Goal: Task Accomplishment & Management: Use online tool/utility

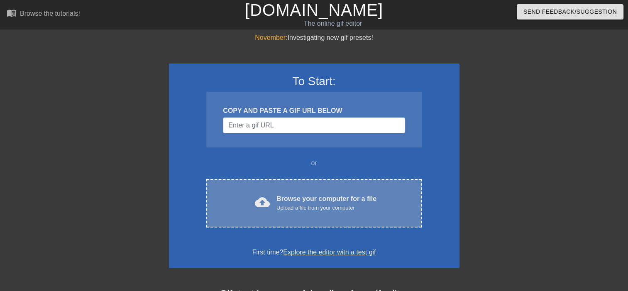
click at [299, 219] on div "cloud_upload Browse your computer for a file Upload a file from your computer C…" at bounding box center [313, 203] width 215 height 49
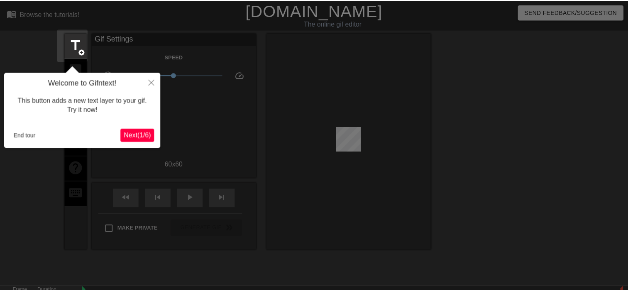
scroll to position [20, 0]
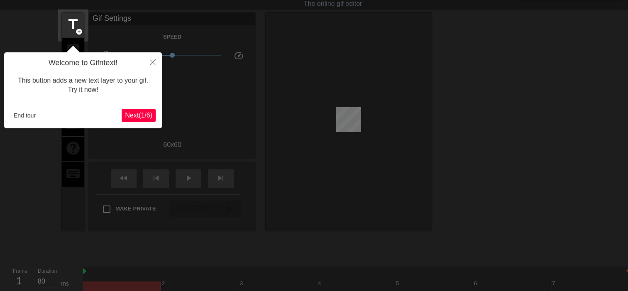
click at [143, 115] on span "Next ( 1 / 6 )" at bounding box center [138, 115] width 27 height 7
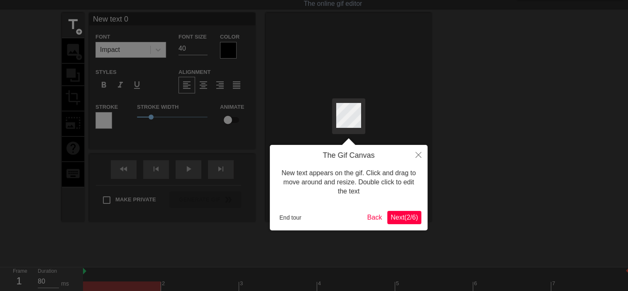
scroll to position [0, 0]
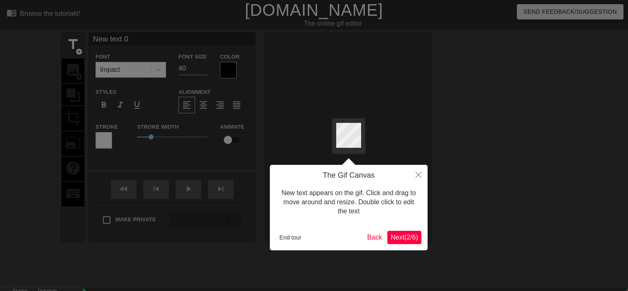
click at [405, 236] on span "Next ( 2 / 6 )" at bounding box center [404, 237] width 27 height 7
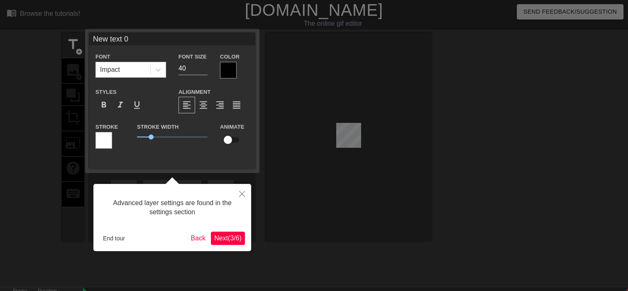
scroll to position [20, 0]
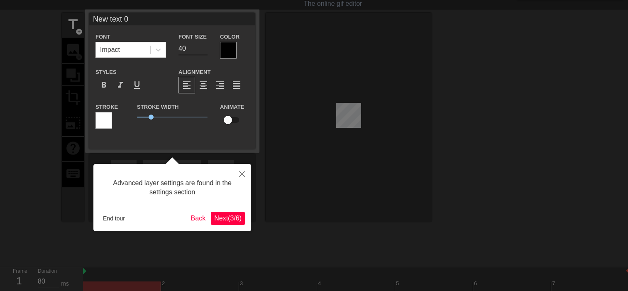
click at [231, 216] on span "Next ( 3 / 6 )" at bounding box center [227, 218] width 27 height 7
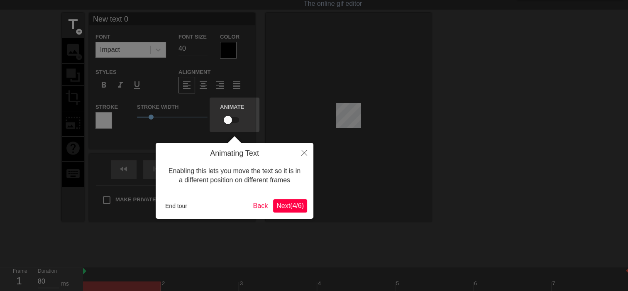
scroll to position [0, 0]
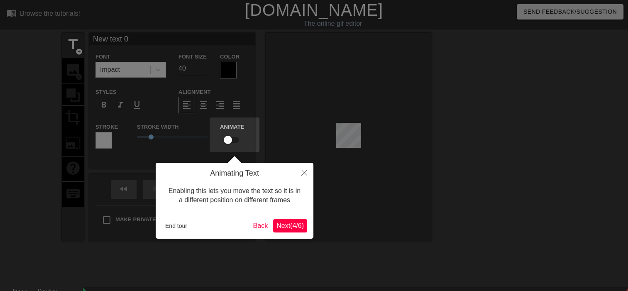
click at [286, 226] on span "Next ( 4 / 6 )" at bounding box center [290, 225] width 27 height 7
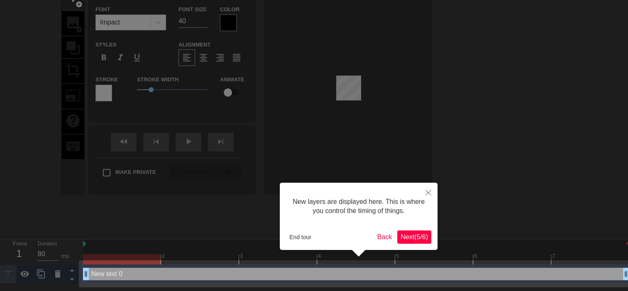
click at [412, 240] on span "Next ( 5 / 6 )" at bounding box center [414, 236] width 27 height 7
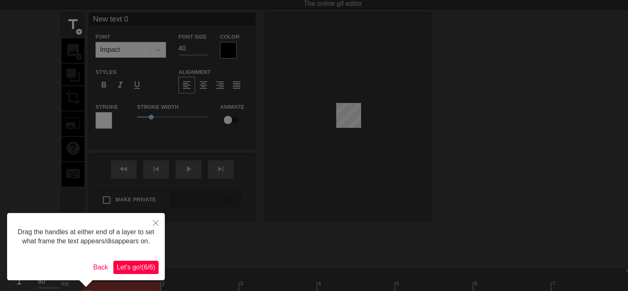
scroll to position [0, 0]
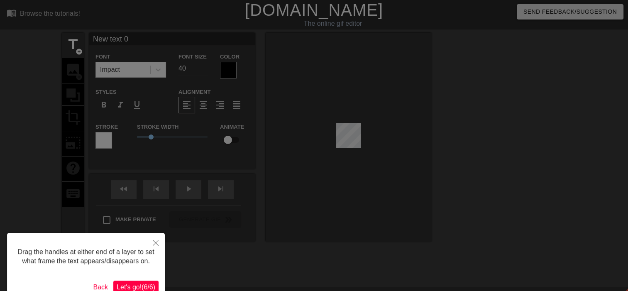
click at [153, 284] on span "Let's go! ( 6 / 6 )" at bounding box center [136, 287] width 39 height 7
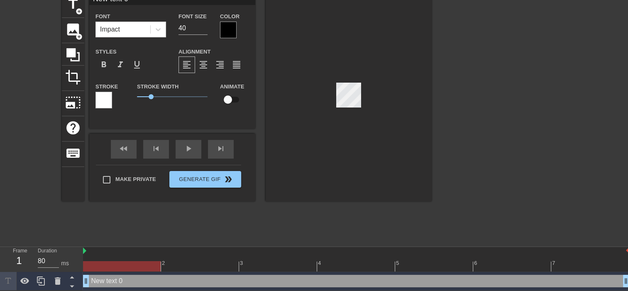
scroll to position [42, 0]
click at [137, 266] on div at bounding box center [122, 266] width 78 height 10
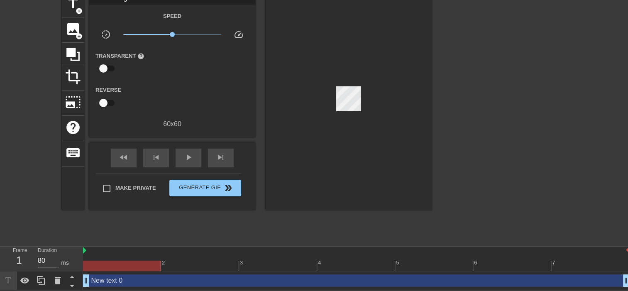
click at [145, 286] on div "New text 0 drag_handle drag_handle" at bounding box center [356, 281] width 547 height 19
click at [136, 262] on div at bounding box center [122, 266] width 78 height 10
click at [137, 267] on div at bounding box center [122, 266] width 78 height 10
click at [164, 281] on div "New text 0 drag_handle drag_handle" at bounding box center [356, 281] width 547 height 12
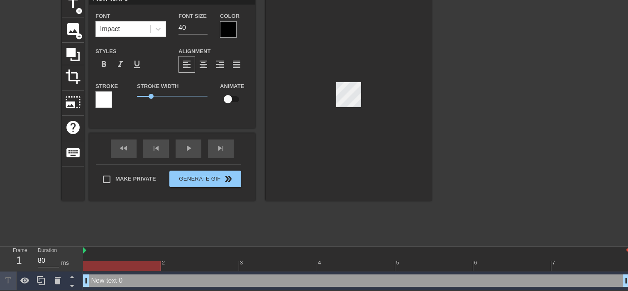
scroll to position [42, 6]
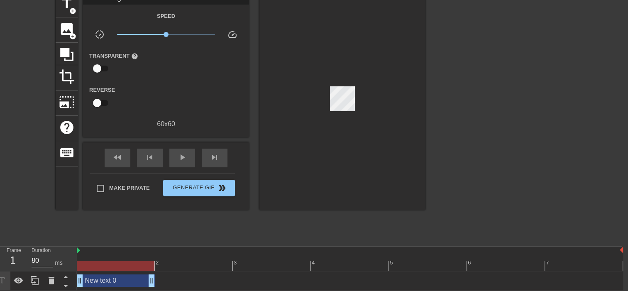
drag, startPoint x: 621, startPoint y: 282, endPoint x: 117, endPoint y: 277, distance: 504.7
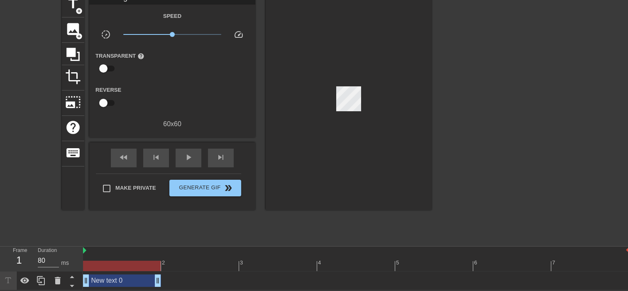
drag, startPoint x: 158, startPoint y: 281, endPoint x: 110, endPoint y: 281, distance: 48.2
drag, startPoint x: 105, startPoint y: 281, endPoint x: 123, endPoint y: 281, distance: 17.4
click at [123, 281] on div "New text 0 drag_handle drag_handle" at bounding box center [122, 281] width 78 height 12
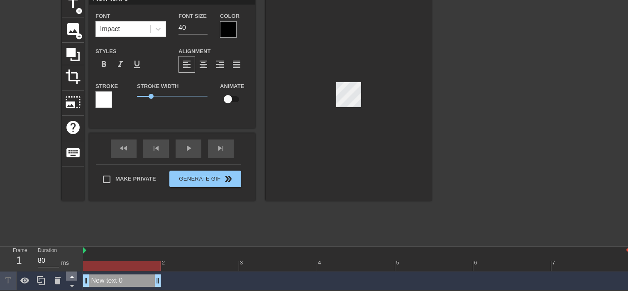
drag, startPoint x: 158, startPoint y: 282, endPoint x: 69, endPoint y: 273, distance: 89.8
drag, startPoint x: 44, startPoint y: 261, endPoint x: 23, endPoint y: 261, distance: 21.2
click at [23, 261] on div "Frame 1 Duration 80 ms" at bounding box center [44, 259] width 75 height 24
click at [84, 242] on div "menu_book Browse the tutorials! [DOMAIN_NAME] The online gif editor Send Feedba…" at bounding box center [314, 124] width 628 height 331
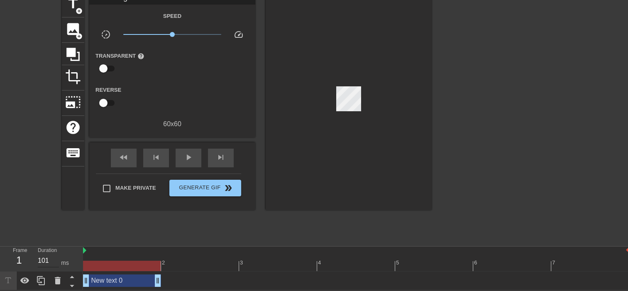
click at [54, 259] on input "101" at bounding box center [48, 260] width 21 height 13
click at [55, 259] on input "102" at bounding box center [48, 260] width 21 height 13
click at [55, 259] on input "103" at bounding box center [48, 260] width 21 height 13
click at [55, 259] on input "104" at bounding box center [48, 260] width 21 height 13
click at [55, 259] on input "105" at bounding box center [48, 260] width 21 height 13
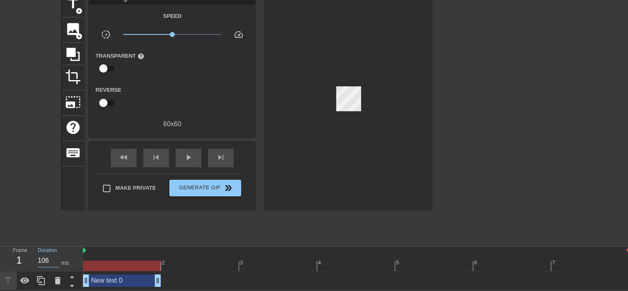
click at [55, 258] on input "106" at bounding box center [48, 260] width 21 height 13
click at [55, 258] on input "107" at bounding box center [48, 260] width 21 height 13
click at [55, 258] on input "109" at bounding box center [48, 260] width 21 height 13
click at [55, 258] on input "110" at bounding box center [48, 260] width 21 height 13
click at [55, 258] on input "111" at bounding box center [48, 260] width 21 height 13
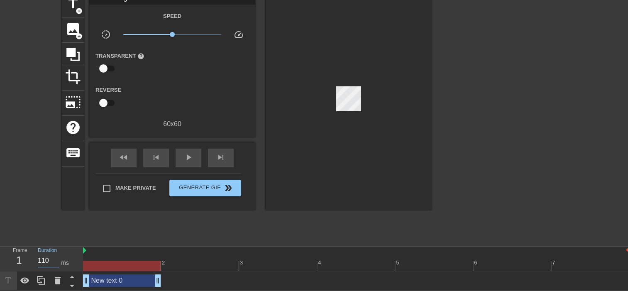
click at [54, 263] on input "110" at bounding box center [48, 260] width 21 height 13
click at [152, 284] on div "New text 0 drag_handle drag_handle" at bounding box center [122, 281] width 78 height 12
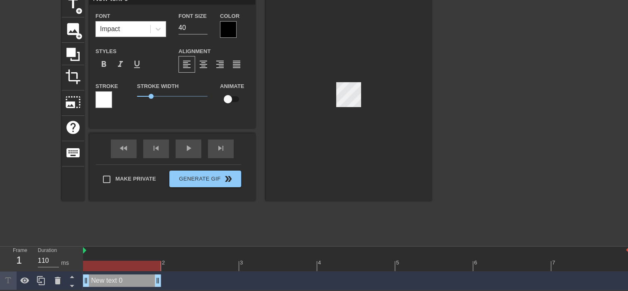
drag, startPoint x: 160, startPoint y: 282, endPoint x: 121, endPoint y: 265, distance: 42.6
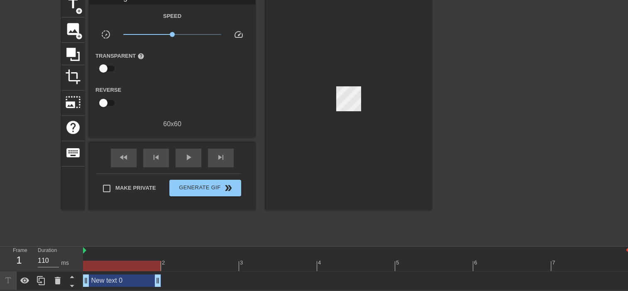
click at [120, 243] on div "menu_book Browse the tutorials! [DOMAIN_NAME] The online gif editor Send Feedba…" at bounding box center [314, 124] width 628 height 331
click at [118, 265] on div at bounding box center [122, 266] width 78 height 10
click at [96, 265] on div at bounding box center [122, 266] width 78 height 10
drag, startPoint x: 123, startPoint y: 267, endPoint x: 140, endPoint y: 267, distance: 17.4
click at [140, 267] on div at bounding box center [122, 266] width 78 height 10
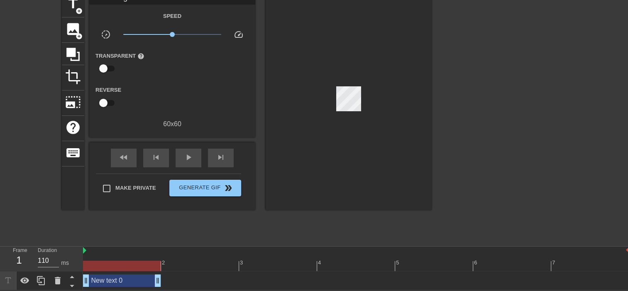
click at [128, 265] on div at bounding box center [122, 266] width 78 height 10
click at [125, 285] on div "New text 0 drag_handle drag_handle" at bounding box center [122, 281] width 78 height 12
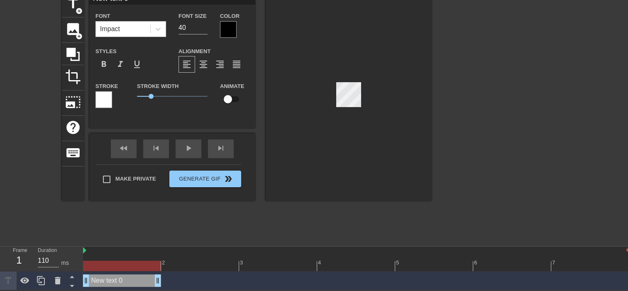
drag, startPoint x: 127, startPoint y: 282, endPoint x: 118, endPoint y: 282, distance: 8.7
click at [118, 282] on div "New text 0 drag_handle drag_handle" at bounding box center [122, 281] width 78 height 12
click at [62, 280] on div at bounding box center [57, 281] width 17 height 18
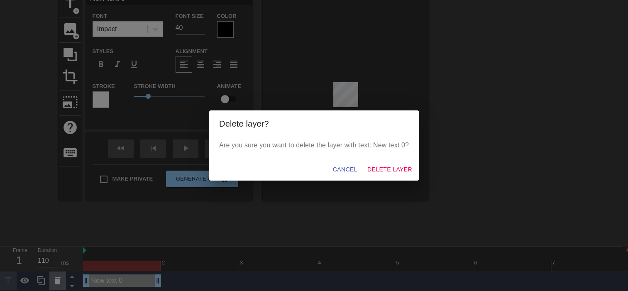
scroll to position [35, 0]
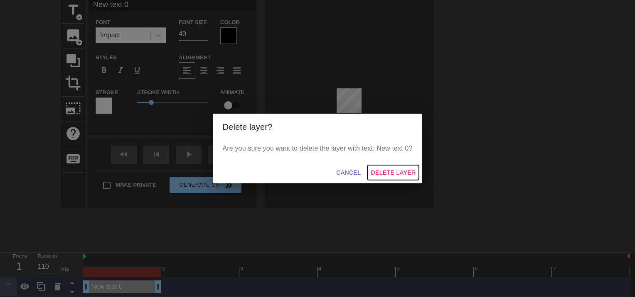
click at [389, 174] on span "Delete Layer" at bounding box center [392, 173] width 45 height 10
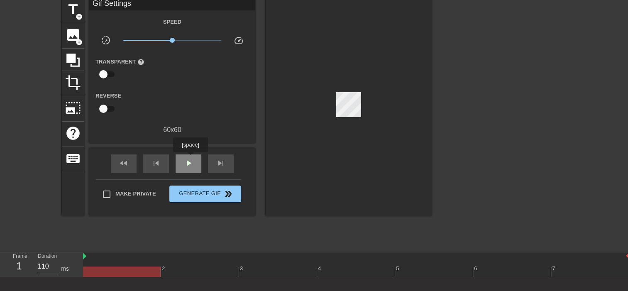
click at [190, 158] on span "play_arrow" at bounding box center [189, 163] width 10 height 10
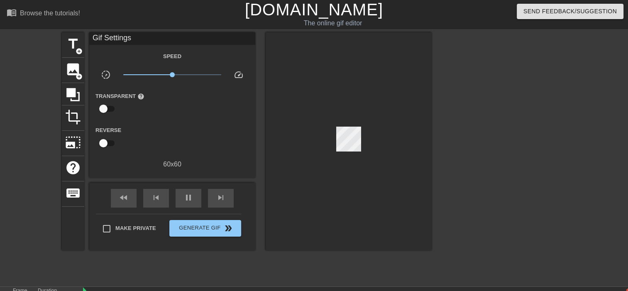
scroll to position [0, 0]
click at [79, 98] on icon at bounding box center [72, 94] width 13 height 13
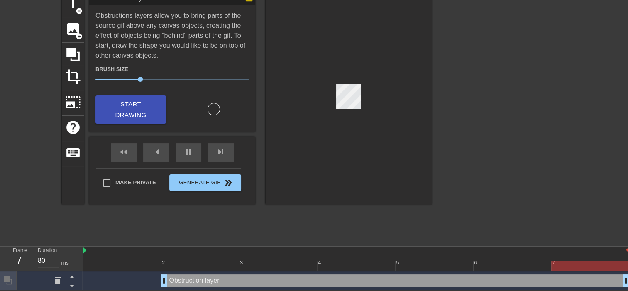
scroll to position [42, 0]
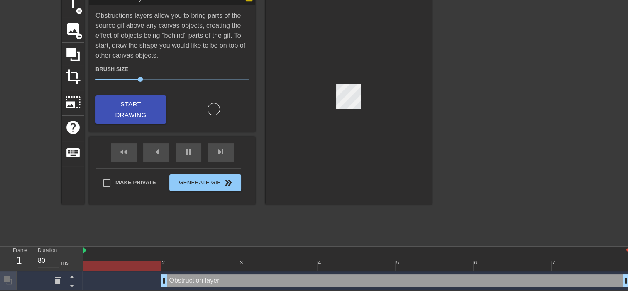
click at [191, 282] on div "Obstruction layer drag_handle drag_handle" at bounding box center [395, 281] width 469 height 12
click at [61, 280] on icon at bounding box center [58, 281] width 10 height 10
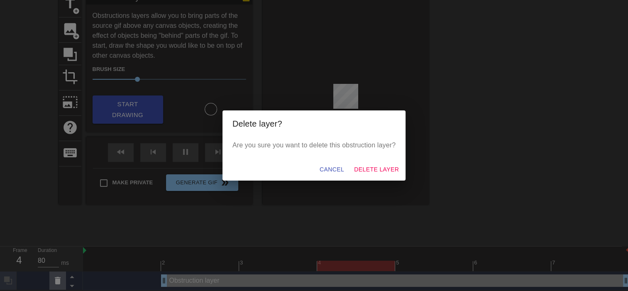
scroll to position [35, 0]
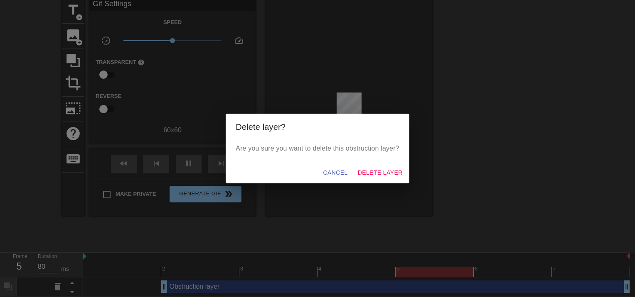
click at [363, 164] on div "Cancel Delete Layer" at bounding box center [317, 173] width 183 height 22
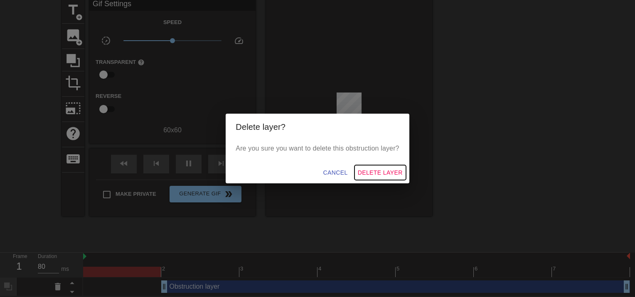
click at [367, 175] on span "Delete Layer" at bounding box center [380, 173] width 45 height 10
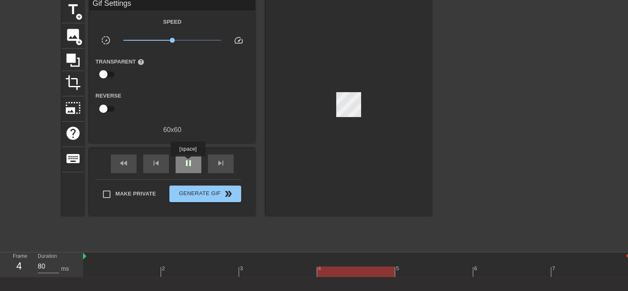
click at [188, 162] on span "pause" at bounding box center [189, 163] width 10 height 10
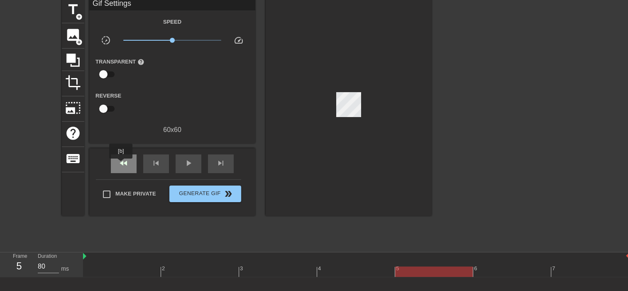
click at [121, 164] on span "fast_rewind" at bounding box center [124, 163] width 10 height 10
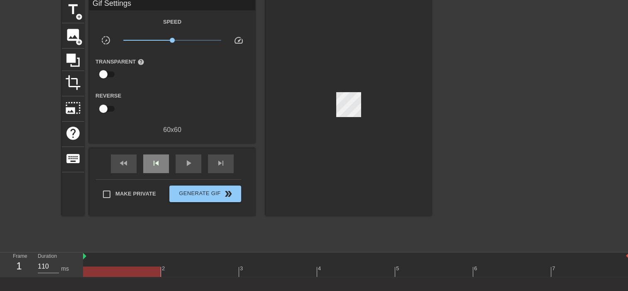
click at [147, 162] on div "skip_previous" at bounding box center [156, 164] width 26 height 19
click at [213, 163] on div "skip_next" at bounding box center [221, 164] width 26 height 19
click at [159, 166] on span "skip_previous" at bounding box center [156, 163] width 10 height 10
click at [209, 166] on div "skip_next" at bounding box center [221, 164] width 26 height 19
click at [146, 169] on div "skip_previous" at bounding box center [156, 164] width 26 height 19
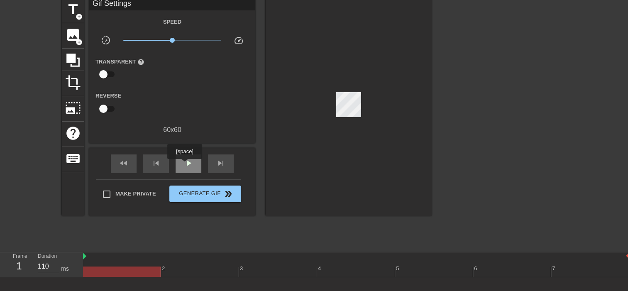
click at [184, 165] on span "play_arrow" at bounding box center [189, 163] width 10 height 10
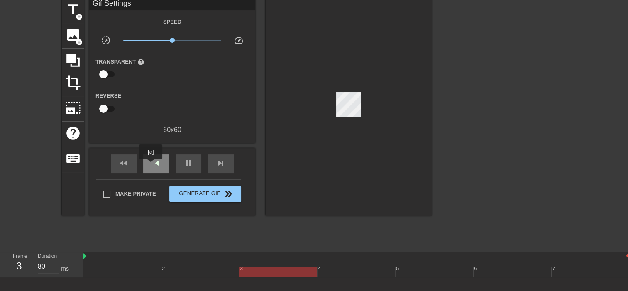
click at [151, 165] on span "skip_previous" at bounding box center [156, 163] width 10 height 10
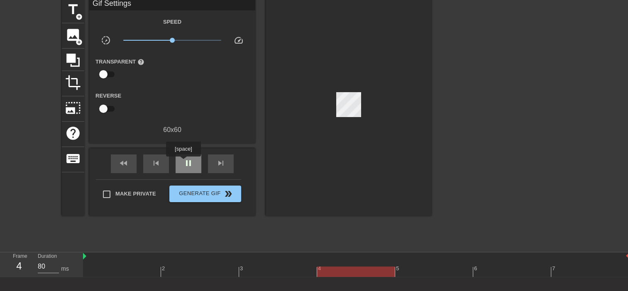
click at [184, 162] on span "pause" at bounding box center [189, 163] width 10 height 10
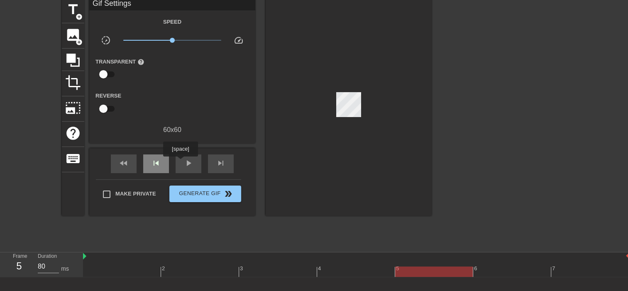
click at [160, 163] on span "skip_previous" at bounding box center [156, 163] width 10 height 10
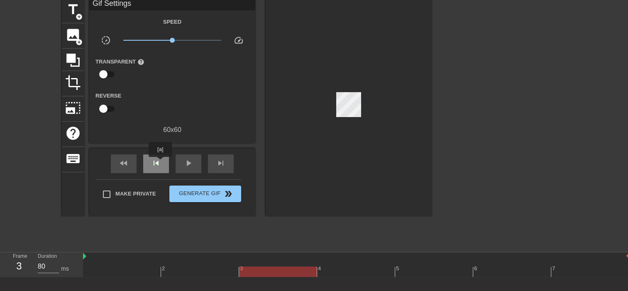
click at [160, 163] on span "skip_previous" at bounding box center [156, 163] width 10 height 10
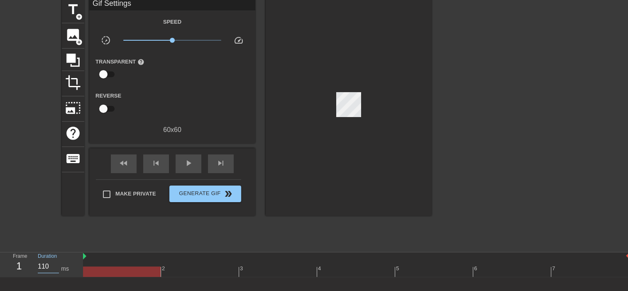
drag, startPoint x: 49, startPoint y: 267, endPoint x: 19, endPoint y: 267, distance: 29.9
click at [20, 267] on div "Frame 1 Duration 110 ms" at bounding box center [44, 265] width 75 height 24
type input "80"
click at [35, 211] on div "title add_circle image add_circle crop photo_size_select_large help keyboard Gi…" at bounding box center [314, 122] width 628 height 249
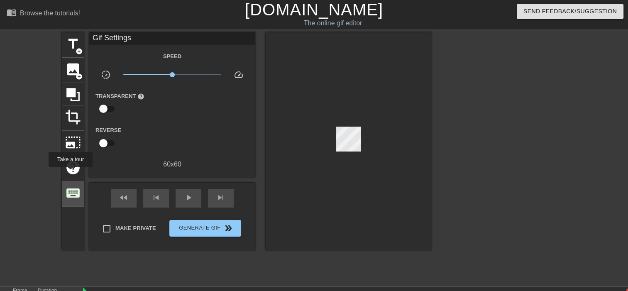
scroll to position [0, 0]
click at [75, 197] on span "keyboard" at bounding box center [73, 194] width 16 height 16
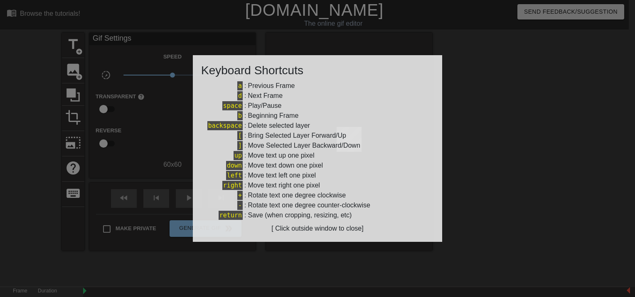
click at [91, 173] on div at bounding box center [317, 148] width 635 height 297
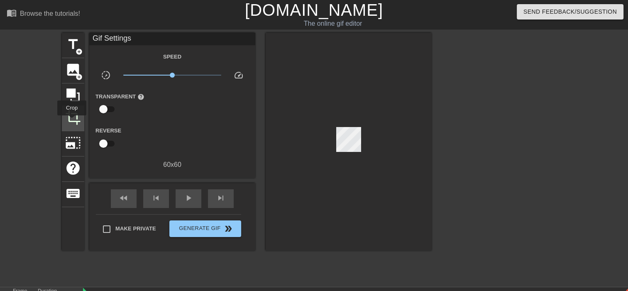
click at [72, 121] on span "crop" at bounding box center [73, 118] width 16 height 16
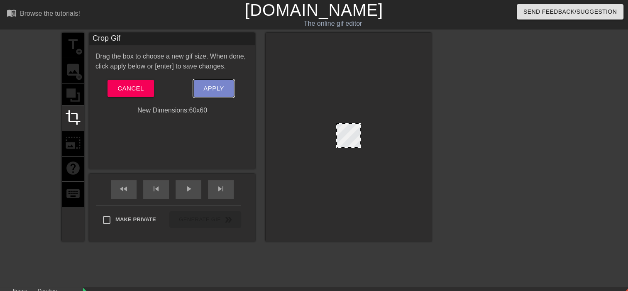
click at [222, 88] on span "Apply" at bounding box center [214, 88] width 20 height 11
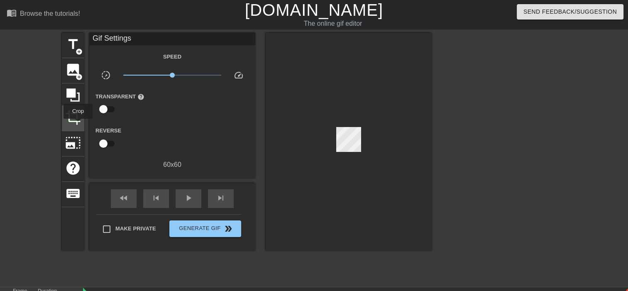
click at [78, 125] on div "crop" at bounding box center [73, 118] width 22 height 25
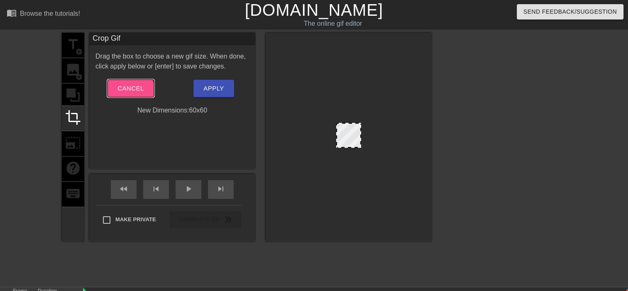
click at [127, 93] on span "Cancel" at bounding box center [131, 88] width 26 height 11
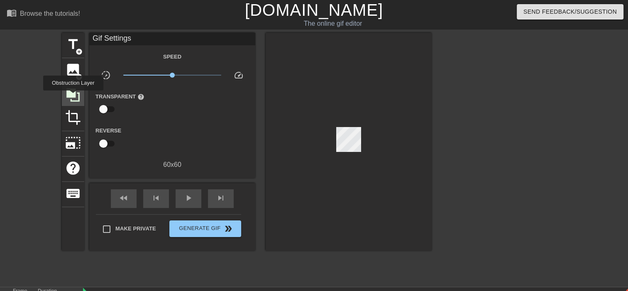
click at [71, 96] on icon at bounding box center [72, 94] width 13 height 13
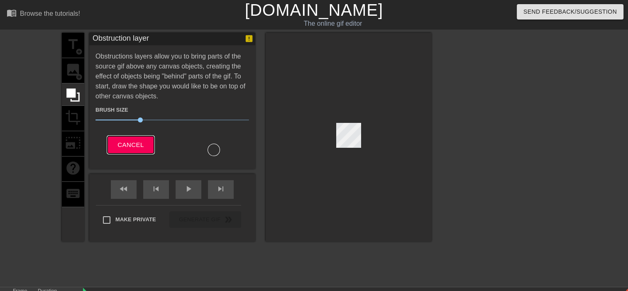
click at [131, 145] on span "Cancel" at bounding box center [131, 145] width 26 height 11
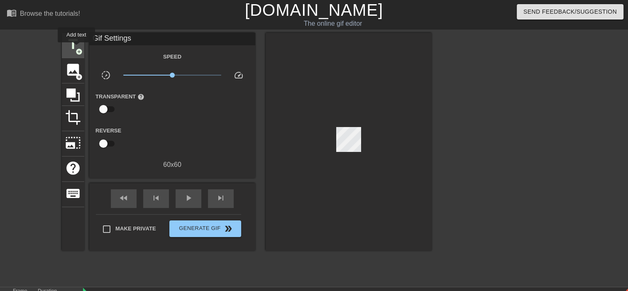
click at [77, 48] on span "add_circle" at bounding box center [79, 51] width 7 height 7
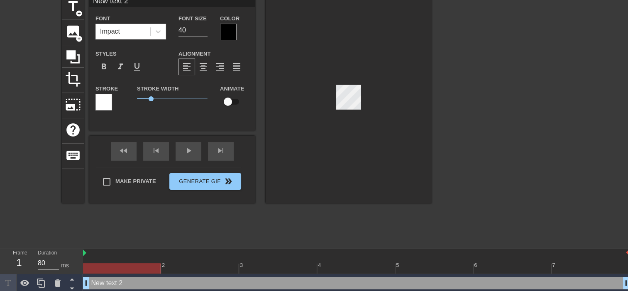
scroll to position [42, 0]
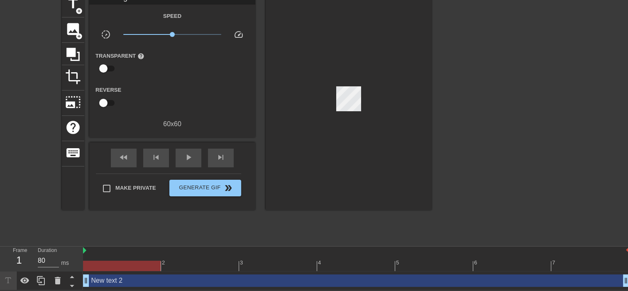
click at [145, 287] on div "New text 2 drag_handle drag_handle" at bounding box center [356, 281] width 547 height 19
click at [147, 280] on div "New text 2 drag_handle drag_handle" at bounding box center [356, 281] width 547 height 12
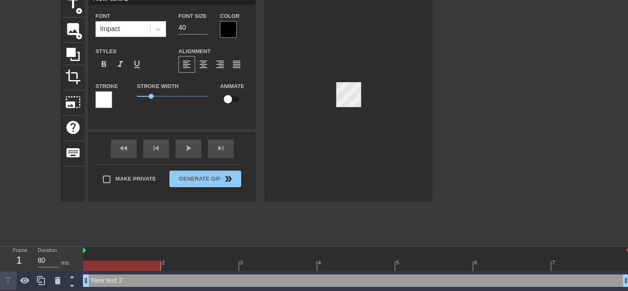
click at [120, 282] on div "New text 2 drag_handle drag_handle" at bounding box center [356, 281] width 547 height 12
click at [59, 282] on icon at bounding box center [58, 280] width 6 height 7
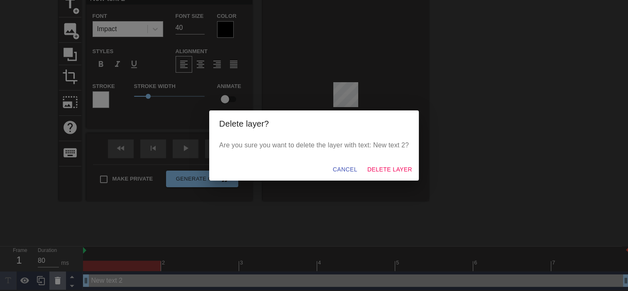
scroll to position [35, 0]
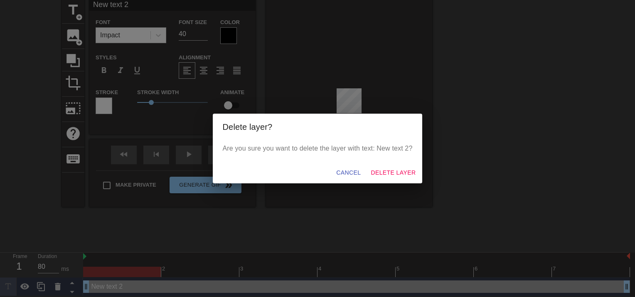
click at [383, 164] on div "Cancel Delete Layer" at bounding box center [318, 173] width 210 height 22
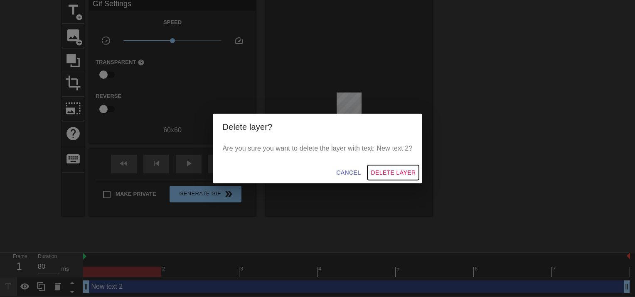
click at [382, 169] on span "Delete Layer" at bounding box center [392, 173] width 45 height 10
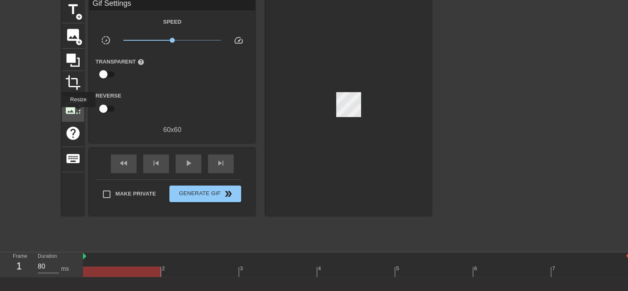
click at [67, 105] on span "photo_size_select_large" at bounding box center [73, 108] width 16 height 16
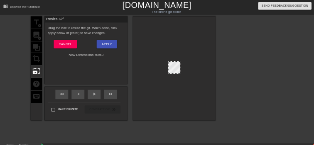
scroll to position [0, 0]
click at [220, 93] on span "Apply" at bounding box center [214, 88] width 20 height 11
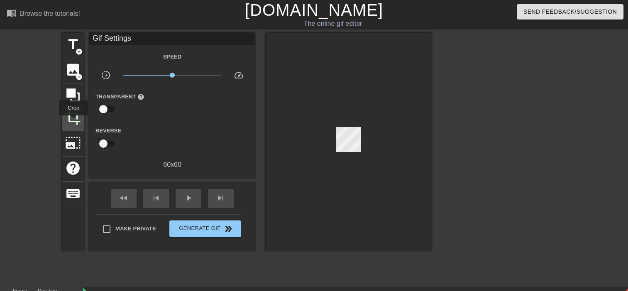
click at [74, 121] on span "crop" at bounding box center [73, 118] width 16 height 16
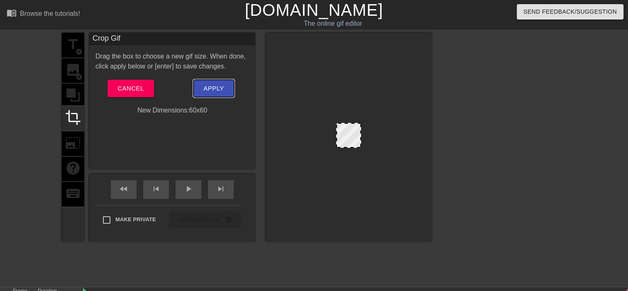
click at [210, 92] on span "Apply" at bounding box center [214, 88] width 20 height 11
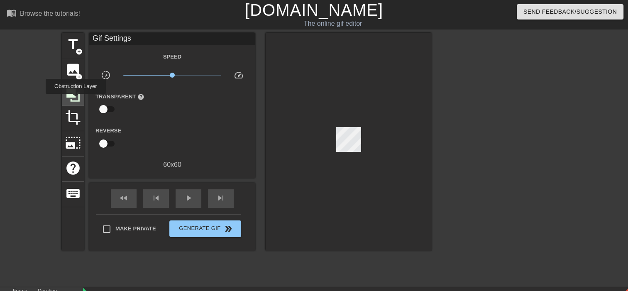
click at [76, 100] on icon at bounding box center [72, 94] width 13 height 13
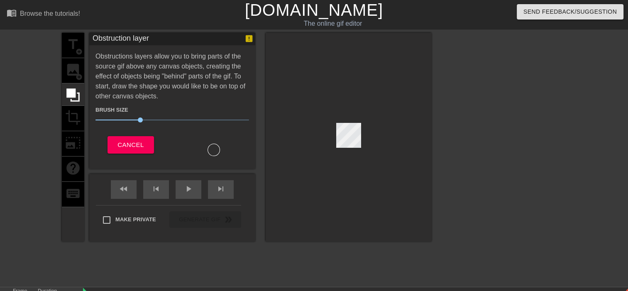
click at [69, 68] on div "title add_circle image add_circle crop photo_size_select_large help keyboard" at bounding box center [73, 137] width 22 height 209
drag, startPoint x: 140, startPoint y: 120, endPoint x: 111, endPoint y: 121, distance: 28.7
click at [111, 121] on span "11" at bounding box center [110, 120] width 5 height 5
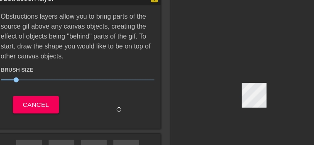
scroll to position [42, 0]
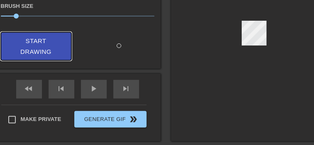
click at [59, 46] on button "Start Drawing" at bounding box center [36, 46] width 71 height 29
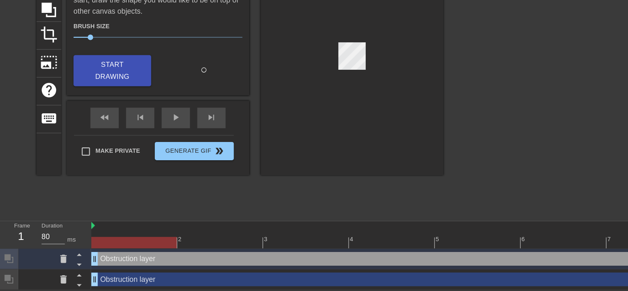
scroll to position [60, 0]
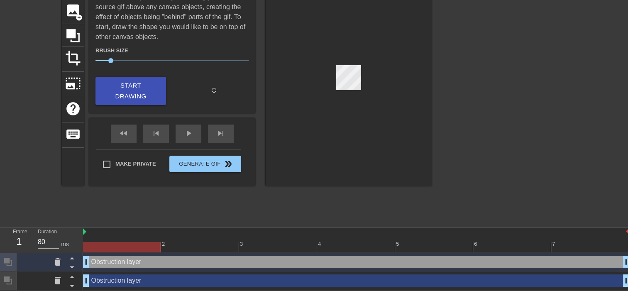
click at [163, 282] on div "Obstruction layer drag_handle drag_handle" at bounding box center [356, 281] width 547 height 12
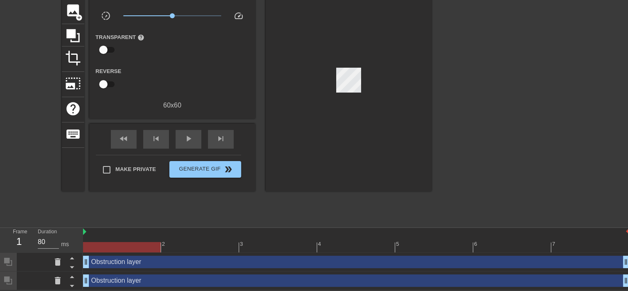
click at [174, 267] on div "Obstruction layer drag_handle drag_handle" at bounding box center [356, 262] width 547 height 19
click at [170, 289] on div "Obstruction layer drag_handle drag_handle" at bounding box center [356, 281] width 547 height 19
click at [172, 283] on div "Obstruction layer drag_handle drag_handle" at bounding box center [356, 281] width 547 height 12
click at [178, 267] on div "Obstruction layer drag_handle drag_handle" at bounding box center [356, 262] width 547 height 19
click at [176, 264] on div "Obstruction layer drag_handle drag_handle" at bounding box center [356, 262] width 547 height 12
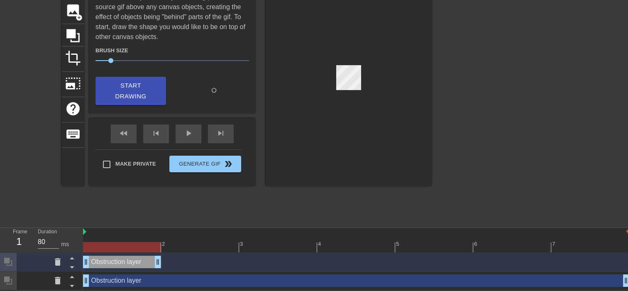
drag, startPoint x: 625, startPoint y: 261, endPoint x: 148, endPoint y: 258, distance: 477.2
click at [563, 286] on div "Obstruction layer drag_handle drag_handle" at bounding box center [356, 281] width 547 height 19
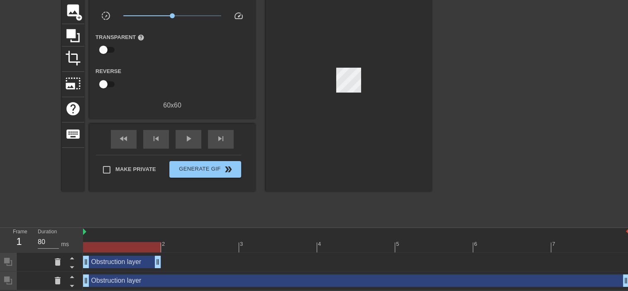
click at [545, 284] on div "Obstruction layer drag_handle drag_handle" at bounding box center [356, 281] width 547 height 12
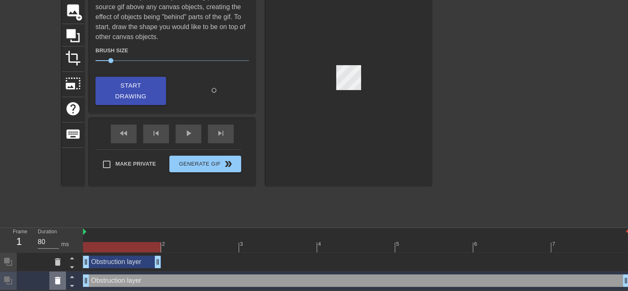
click at [61, 284] on icon at bounding box center [58, 281] width 10 height 10
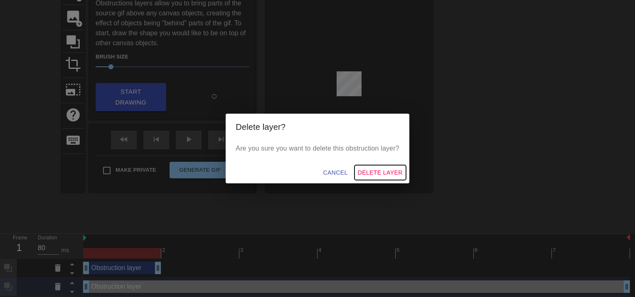
click at [375, 170] on span "Delete Layer" at bounding box center [380, 173] width 45 height 10
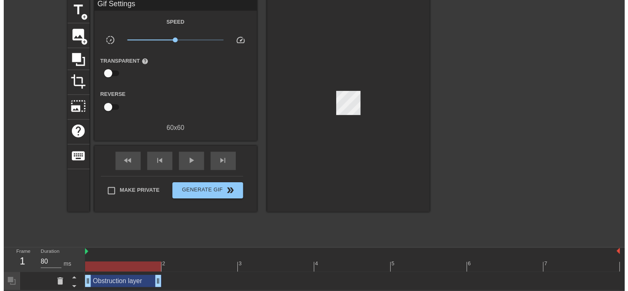
scroll to position [42, 0]
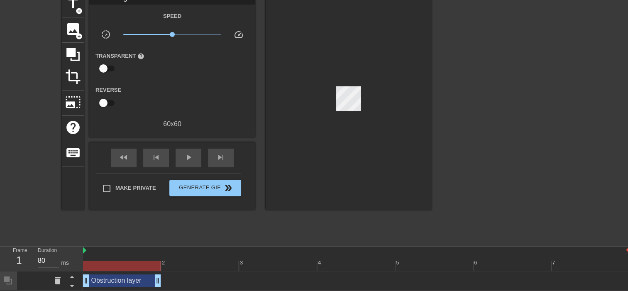
click at [127, 279] on div "Obstruction layer drag_handle drag_handle" at bounding box center [122, 281] width 78 height 12
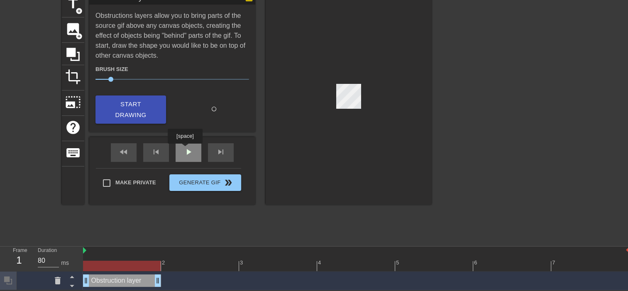
click at [185, 150] on div "play_arrow" at bounding box center [189, 152] width 26 height 19
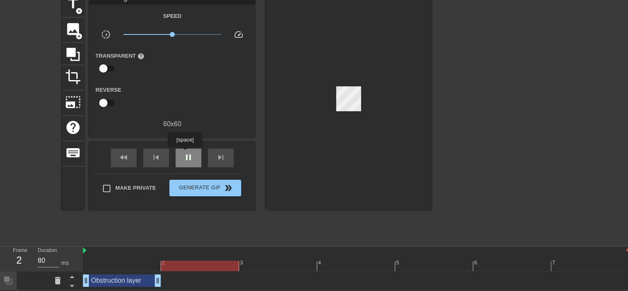
click at [185, 154] on span "pause" at bounding box center [189, 157] width 10 height 10
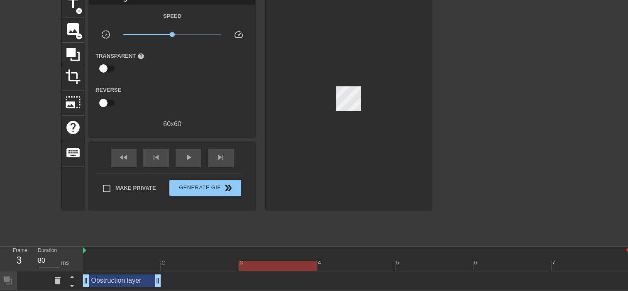
click at [138, 262] on div at bounding box center [356, 266] width 547 height 10
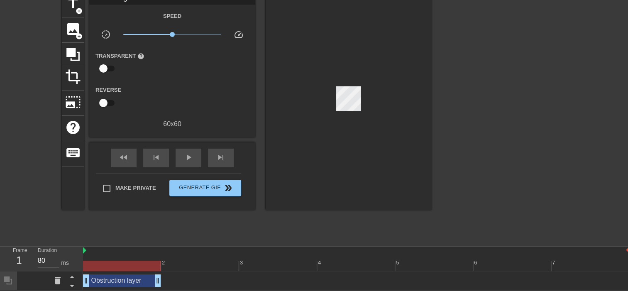
click at [125, 283] on div "Obstruction layer drag_handle drag_handle" at bounding box center [122, 281] width 78 height 12
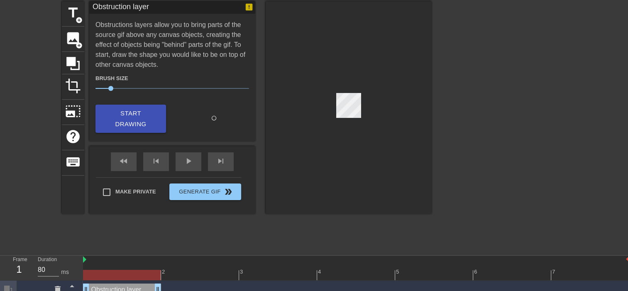
scroll to position [0, 0]
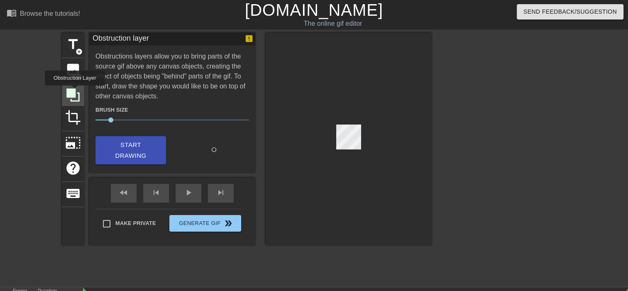
click at [75, 91] on icon at bounding box center [72, 94] width 13 height 13
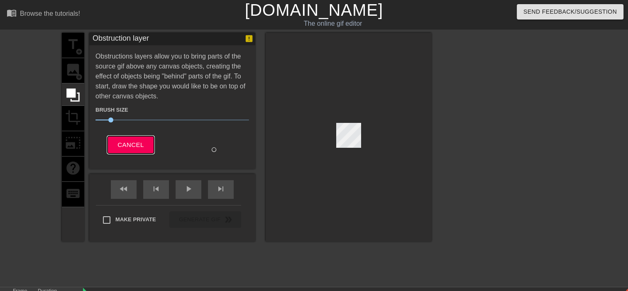
click at [134, 148] on span "Cancel" at bounding box center [131, 145] width 26 height 11
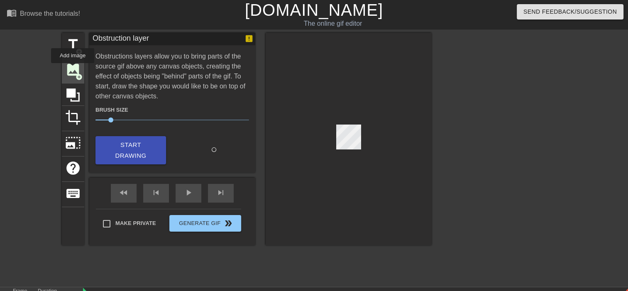
click at [73, 69] on span "image" at bounding box center [73, 70] width 16 height 16
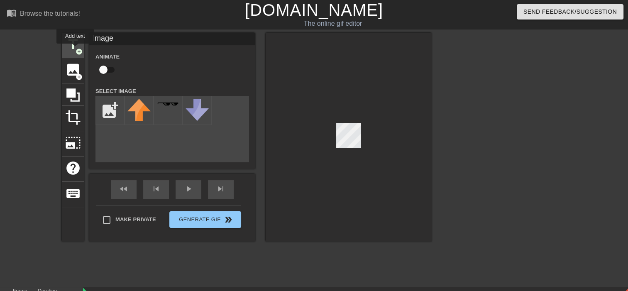
click at [76, 49] on span "add_circle" at bounding box center [79, 51] width 7 height 7
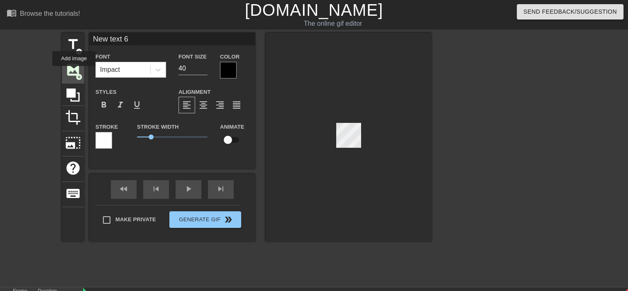
click at [74, 72] on span "image" at bounding box center [73, 70] width 16 height 16
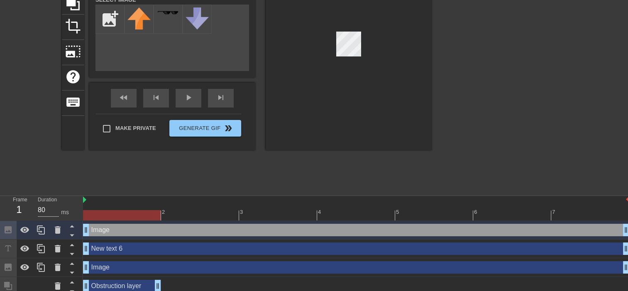
scroll to position [98, 0]
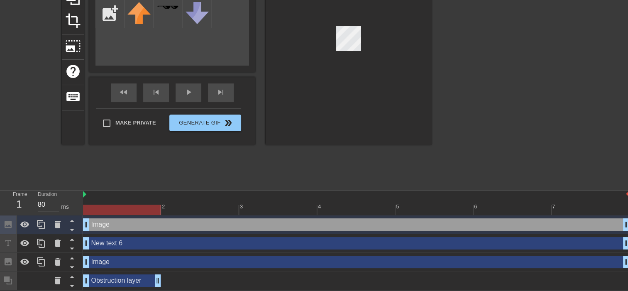
click at [108, 281] on div "Obstruction layer drag_handle drag_handle" at bounding box center [122, 281] width 78 height 12
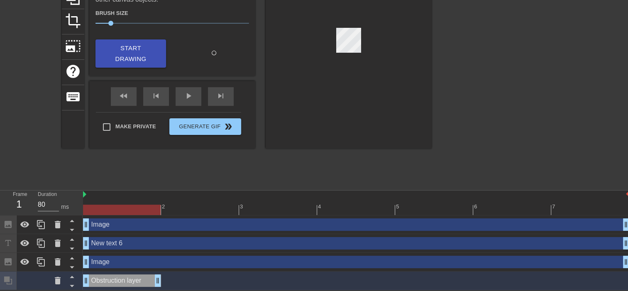
click at [110, 283] on div "Obstruction layer drag_handle drag_handle" at bounding box center [122, 281] width 78 height 12
click at [56, 280] on icon at bounding box center [58, 280] width 6 height 7
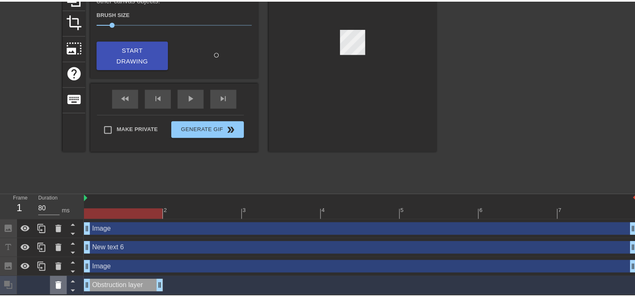
scroll to position [91, 0]
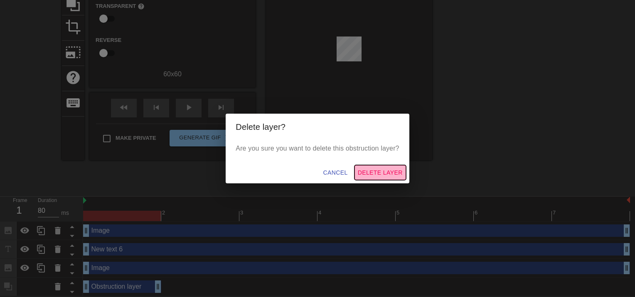
click at [384, 166] on button "Delete Layer" at bounding box center [380, 172] width 52 height 15
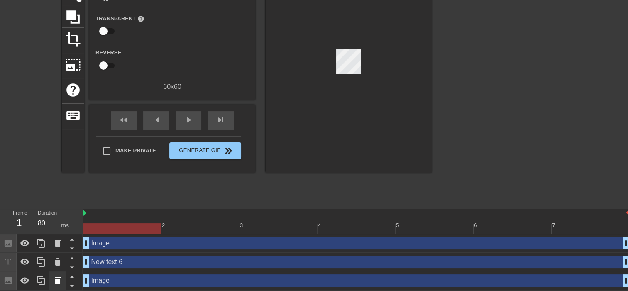
click at [60, 283] on icon at bounding box center [58, 280] width 6 height 7
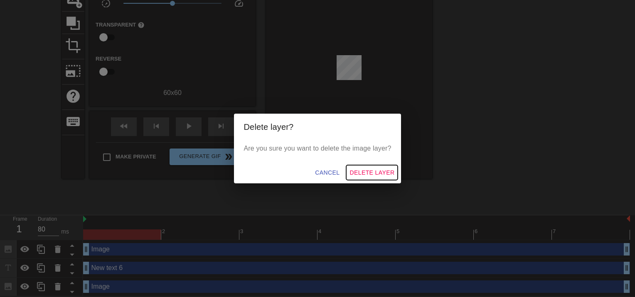
click at [354, 170] on span "Delete Layer" at bounding box center [371, 173] width 45 height 10
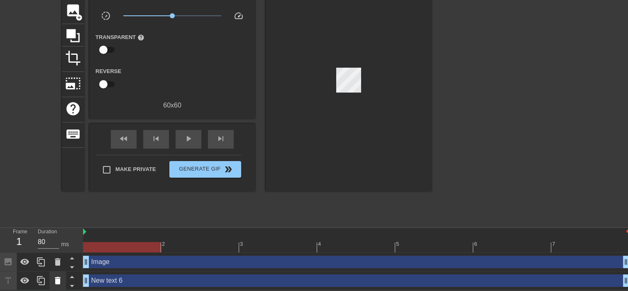
click at [62, 284] on icon at bounding box center [58, 281] width 10 height 10
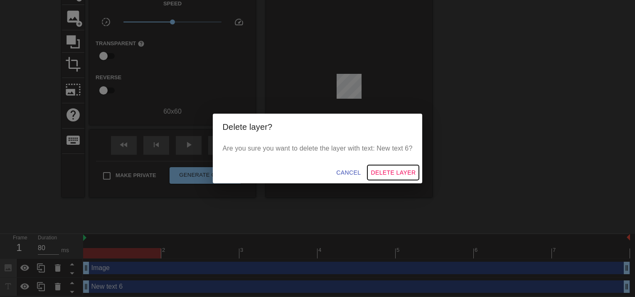
click at [384, 169] on span "Delete Layer" at bounding box center [392, 173] width 45 height 10
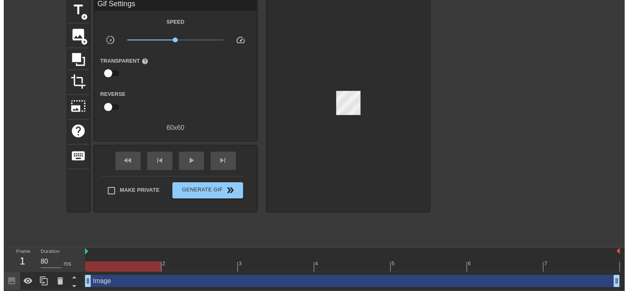
scroll to position [42, 0]
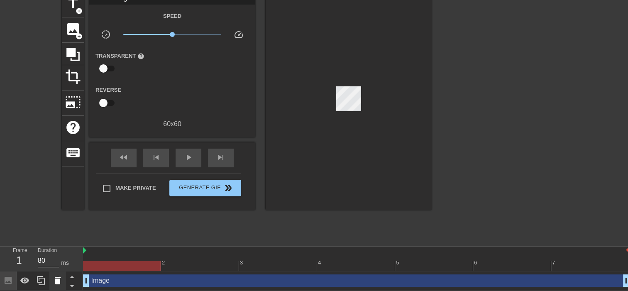
click at [60, 281] on icon at bounding box center [58, 281] width 10 height 10
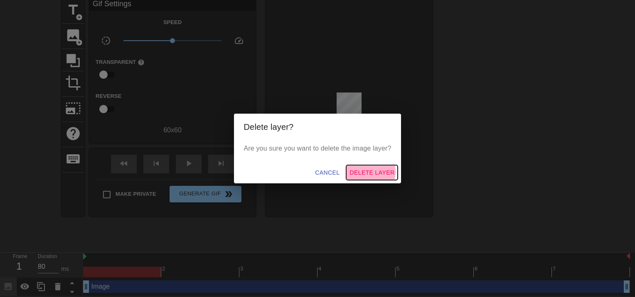
click at [370, 172] on span "Delete Layer" at bounding box center [371, 173] width 45 height 10
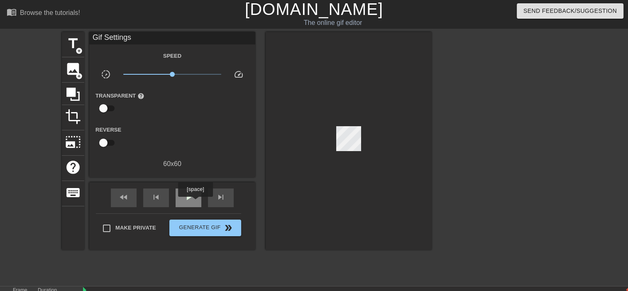
scroll to position [0, 0]
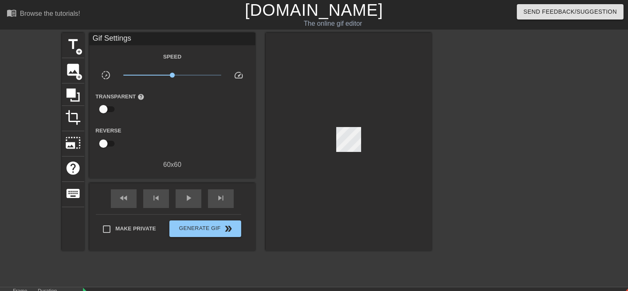
click at [115, 111] on input "checkbox" at bounding box center [103, 109] width 47 height 16
click at [109, 110] on input "checkbox" at bounding box center [111, 109] width 47 height 16
checkbox input "false"
click at [75, 70] on span "image" at bounding box center [73, 70] width 16 height 16
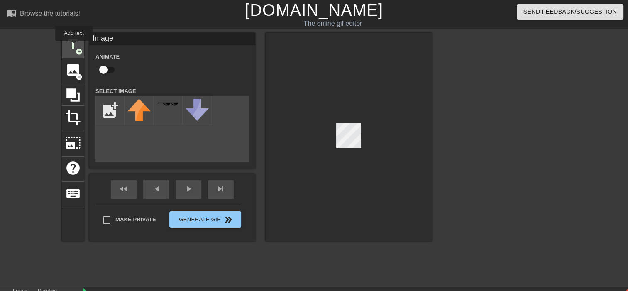
click at [74, 47] on span "title" at bounding box center [73, 45] width 16 height 16
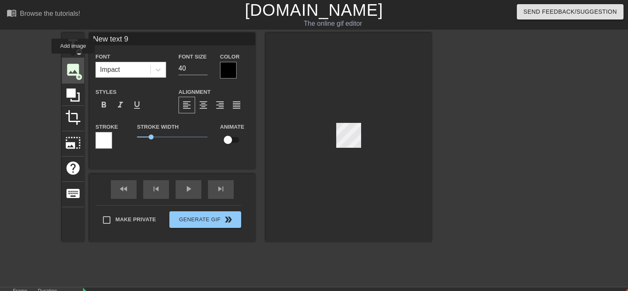
click at [73, 62] on span "image" at bounding box center [73, 70] width 16 height 16
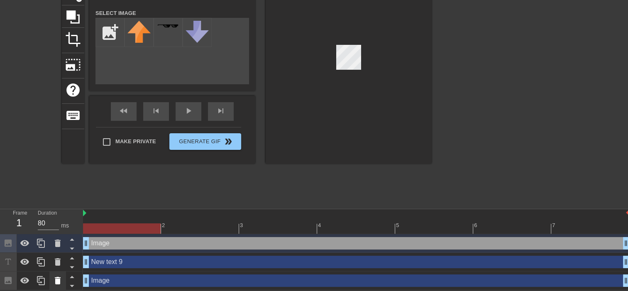
click at [61, 281] on icon at bounding box center [58, 281] width 10 height 10
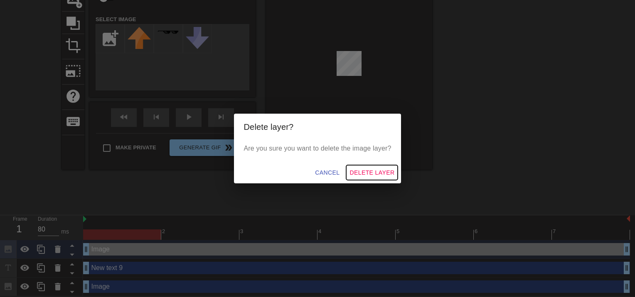
click at [366, 172] on span "Delete Layer" at bounding box center [371, 173] width 45 height 10
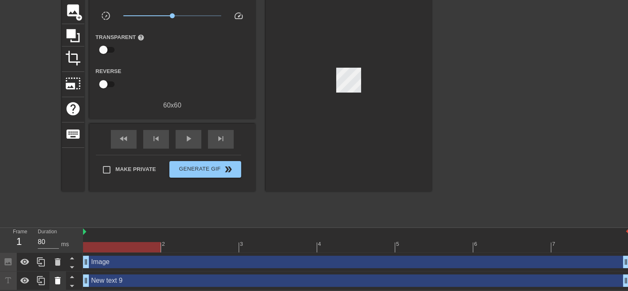
click at [59, 276] on icon at bounding box center [58, 281] width 10 height 10
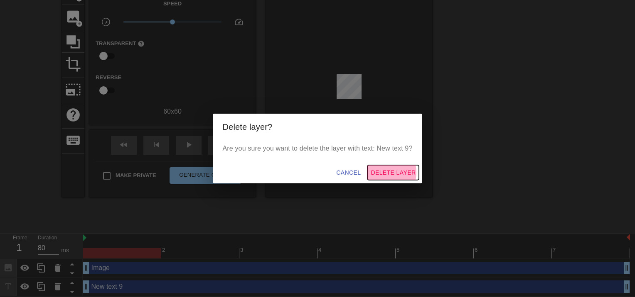
click at [389, 173] on span "Delete Layer" at bounding box center [392, 173] width 45 height 10
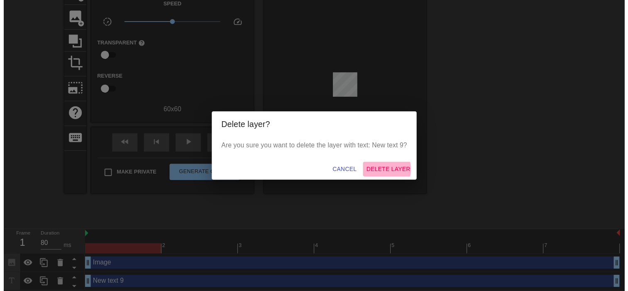
scroll to position [42, 0]
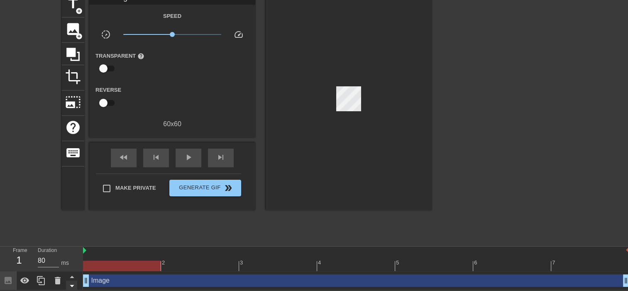
click at [67, 282] on icon at bounding box center [72, 286] width 10 height 10
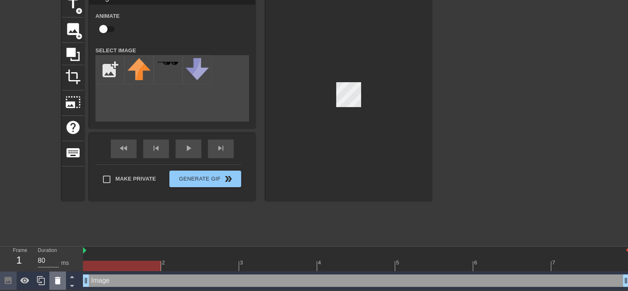
click at [60, 279] on icon at bounding box center [58, 280] width 6 height 7
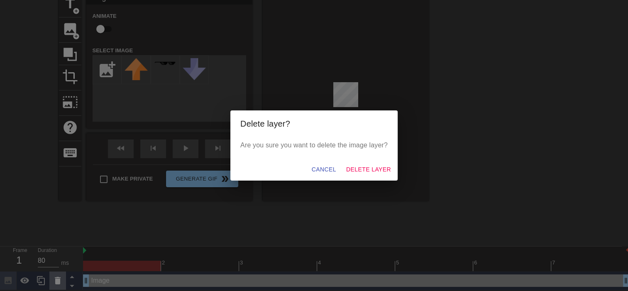
scroll to position [35, 0]
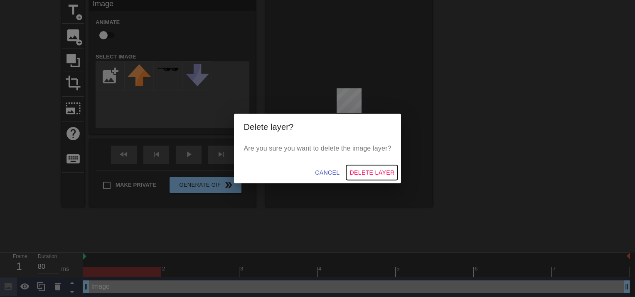
click at [366, 176] on span "Delete Layer" at bounding box center [371, 173] width 45 height 10
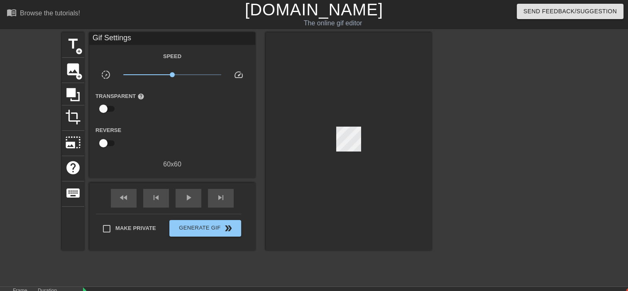
scroll to position [0, 0]
click at [77, 49] on span "add_circle" at bounding box center [79, 51] width 7 height 7
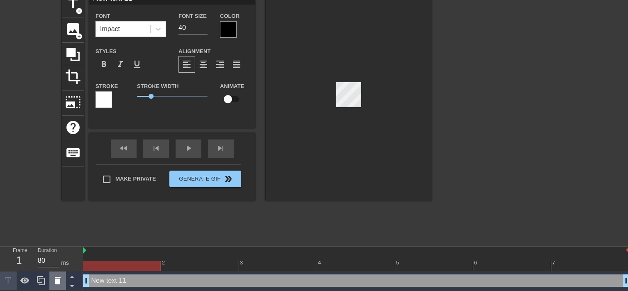
click at [65, 274] on div at bounding box center [57, 281] width 17 height 18
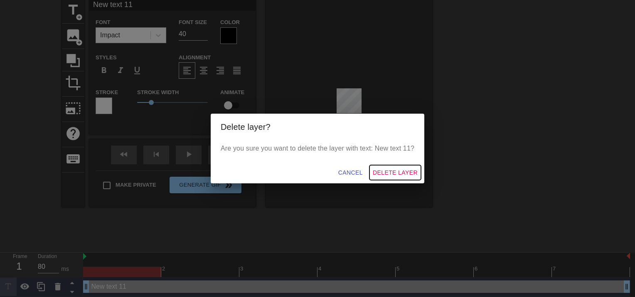
click at [378, 166] on button "Delete Layer" at bounding box center [395, 172] width 52 height 15
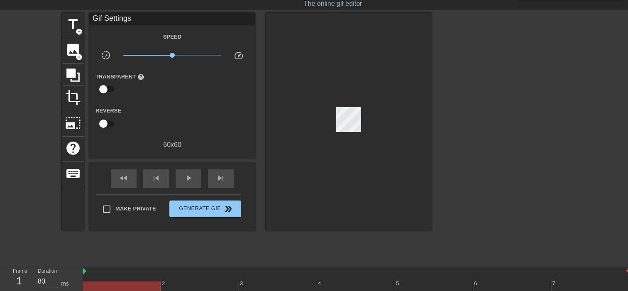
scroll to position [0, 0]
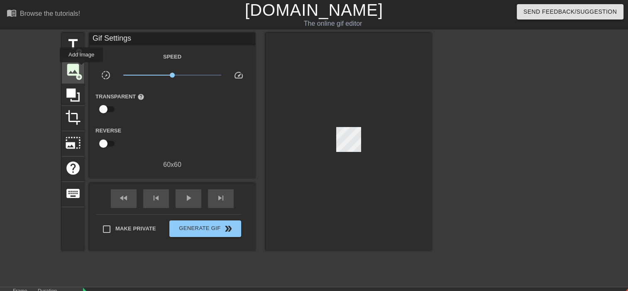
click at [71, 70] on span "image" at bounding box center [73, 70] width 16 height 16
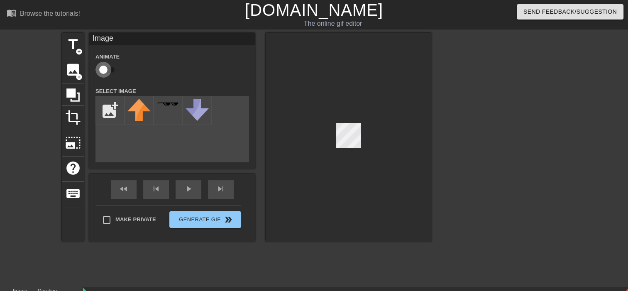
click at [108, 70] on input "checkbox" at bounding box center [103, 70] width 47 height 16
click at [108, 70] on input "checkbox" at bounding box center [111, 70] width 47 height 16
checkbox input "false"
click at [112, 115] on input "file" at bounding box center [110, 110] width 28 height 28
